Goal: Task Accomplishment & Management: Use online tool/utility

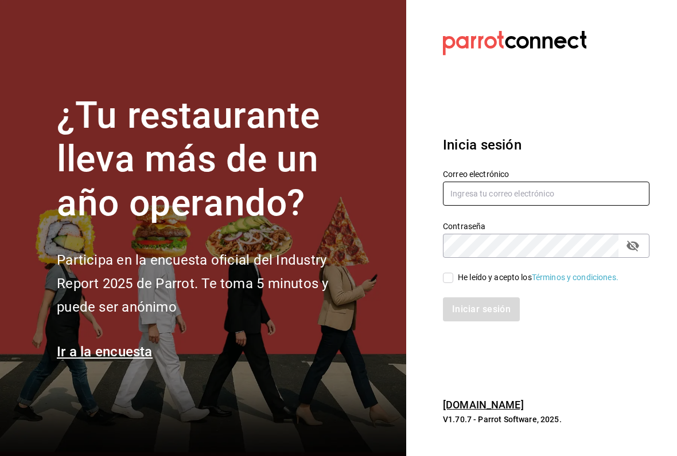
click at [497, 200] on input "text" at bounding box center [546, 194] width 206 height 24
type input "sguadianao@gmail.com"
click at [443, 279] on input "He leído y acepto los Términos y condiciones." at bounding box center [448, 278] width 10 height 10
checkbox input "true"
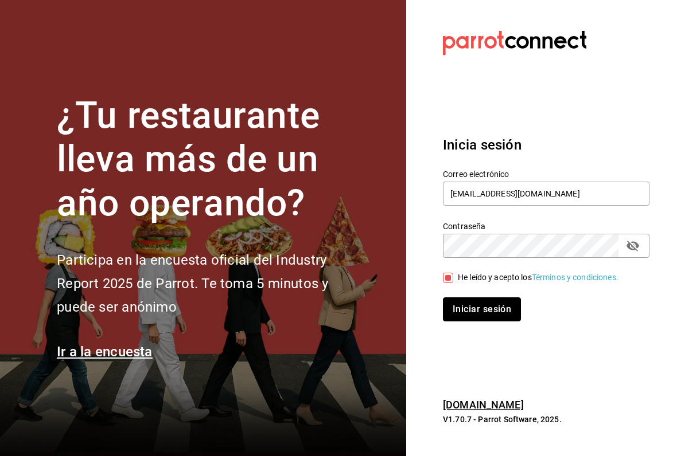
click at [474, 312] on button "Iniciar sesión" at bounding box center [482, 310] width 78 height 24
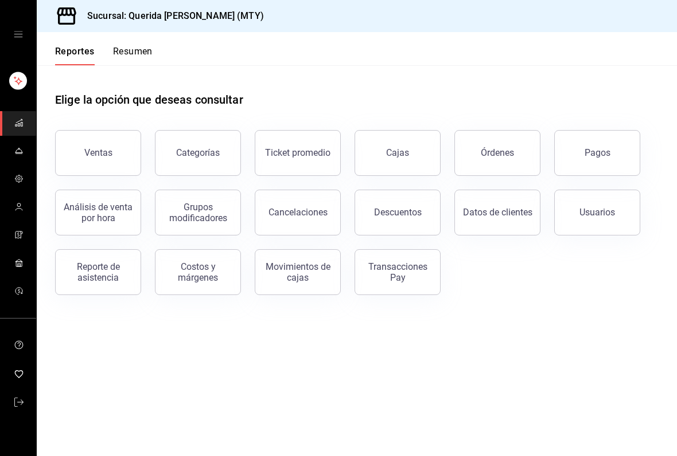
click at [576, 214] on button "Usuarios" at bounding box center [597, 213] width 86 height 46
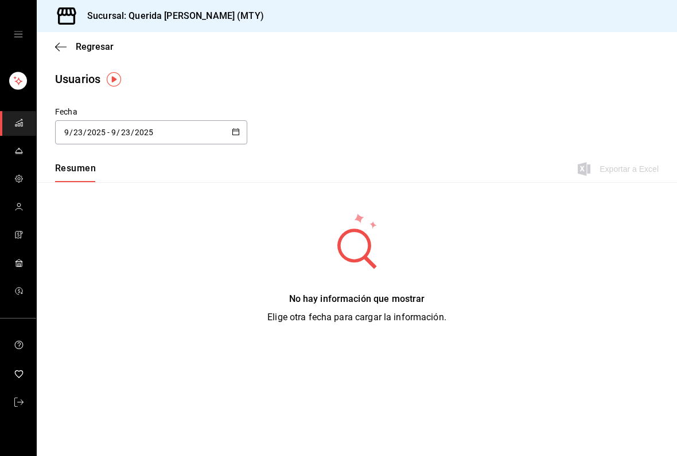
click at [237, 128] on icon "button" at bounding box center [236, 132] width 8 height 8
click at [88, 306] on li "Rango de fechas" at bounding box center [109, 298] width 108 height 26
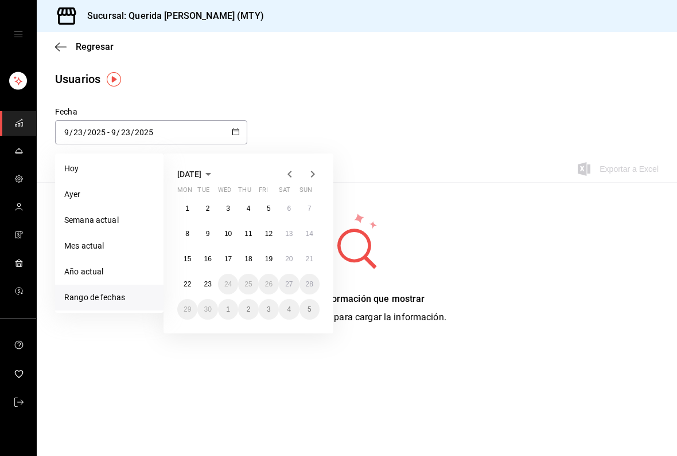
click at [184, 258] on abbr "15" at bounding box center [186, 259] width 7 height 8
click at [310, 263] on abbr "21" at bounding box center [309, 259] width 7 height 8
type input "[DATE]"
type input "15"
type input "[DATE]"
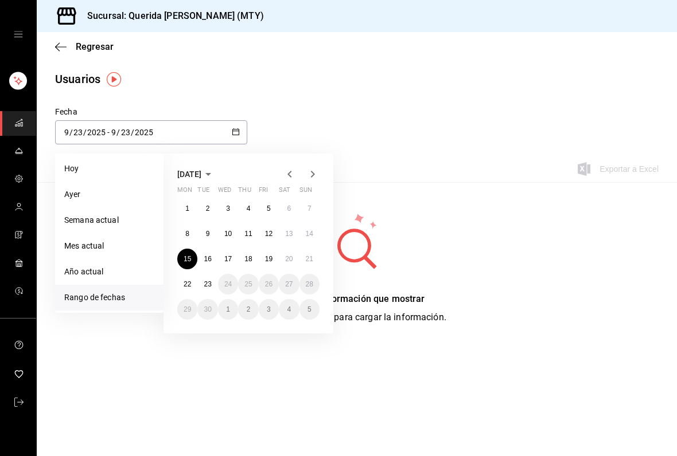
type input "21"
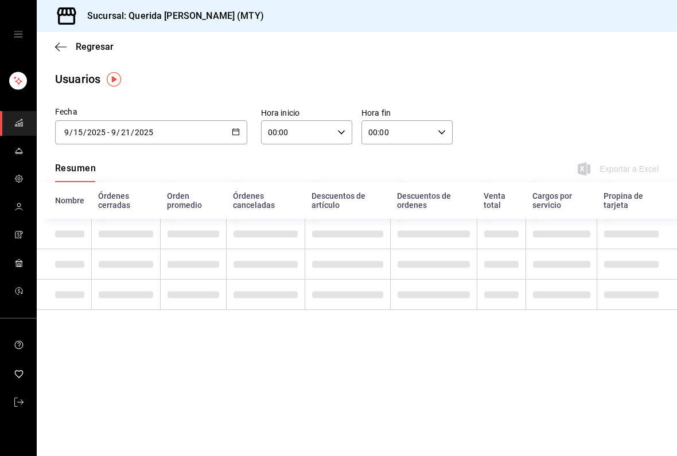
click at [327, 131] on input "00:00" at bounding box center [297, 132] width 72 height 23
click at [282, 202] on button "06" at bounding box center [283, 201] width 41 height 23
type input "06:00"
click at [251, 92] on div at bounding box center [338, 228] width 677 height 456
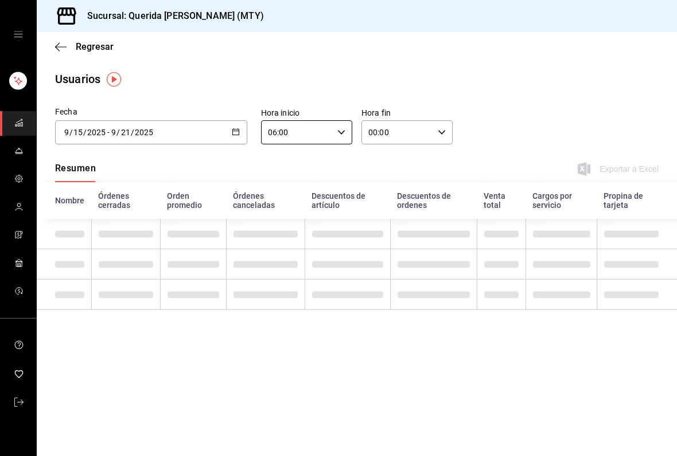
click at [436, 122] on div "00:00 Hora fin" at bounding box center [406, 132] width 91 height 24
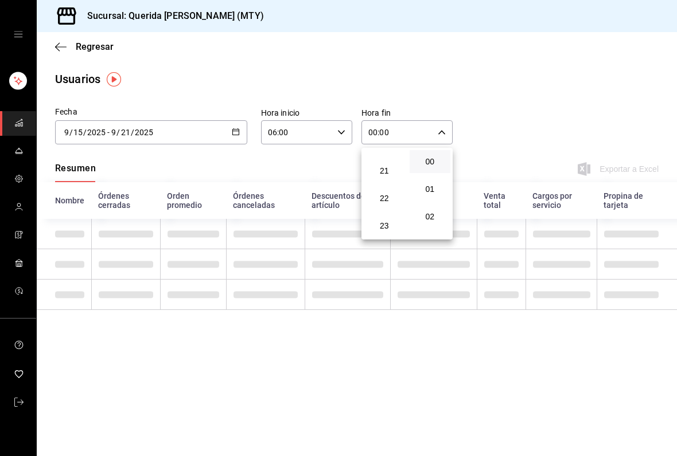
scroll to position [596, 0]
click at [375, 234] on button "23" at bounding box center [384, 225] width 41 height 23
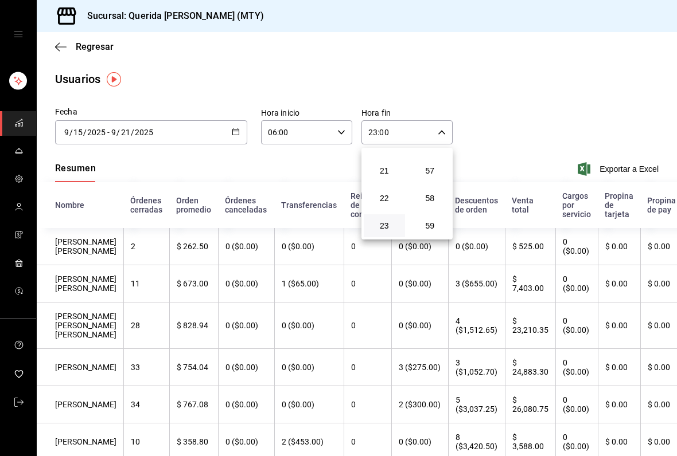
scroll to position [1628, 0]
click at [240, 64] on div at bounding box center [338, 228] width 677 height 456
click at [239, 133] on \(Stroke\) "button" at bounding box center [235, 132] width 7 height 6
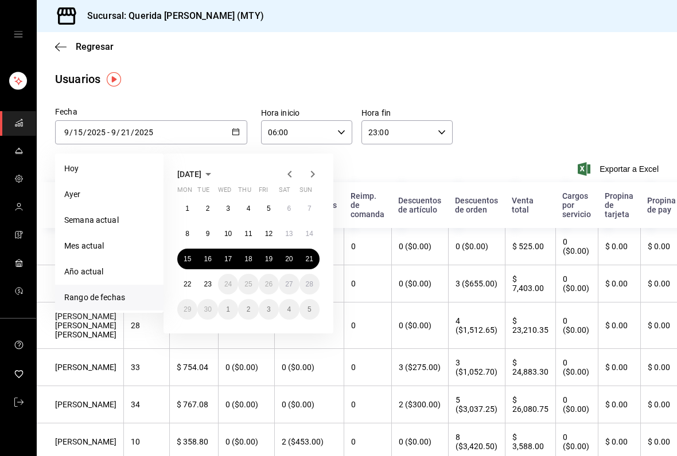
click at [118, 76] on img "button" at bounding box center [114, 79] width 14 height 14
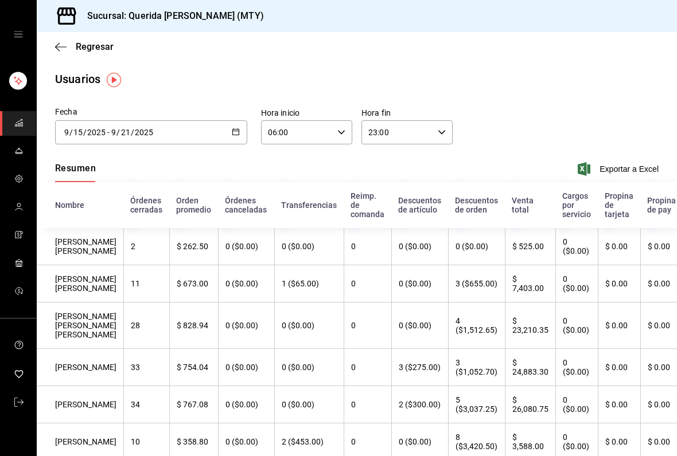
click at [237, 130] on icon "button" at bounding box center [236, 132] width 8 height 8
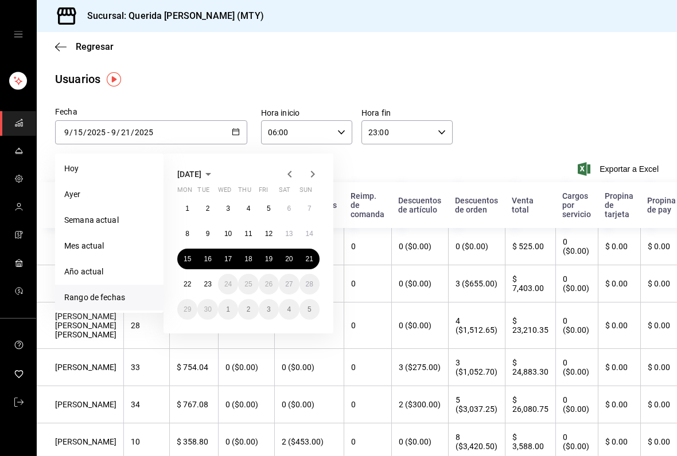
click at [190, 261] on abbr "15" at bounding box center [186, 259] width 7 height 8
click at [315, 256] on button "21" at bounding box center [309, 259] width 20 height 21
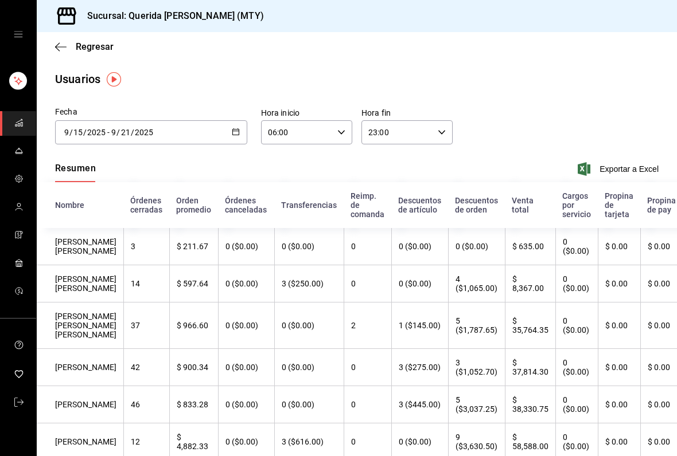
click at [441, 130] on icon "button" at bounding box center [441, 132] width 8 height 8
click at [429, 225] on span "59" at bounding box center [430, 225] width 28 height 9
type input "23:59"
click at [584, 119] on div at bounding box center [338, 228] width 677 height 456
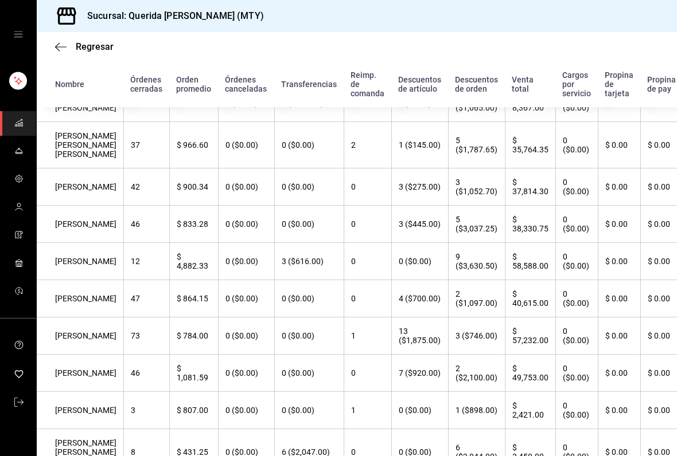
scroll to position [184, 0]
